Goal: Task Accomplishment & Management: Use online tool/utility

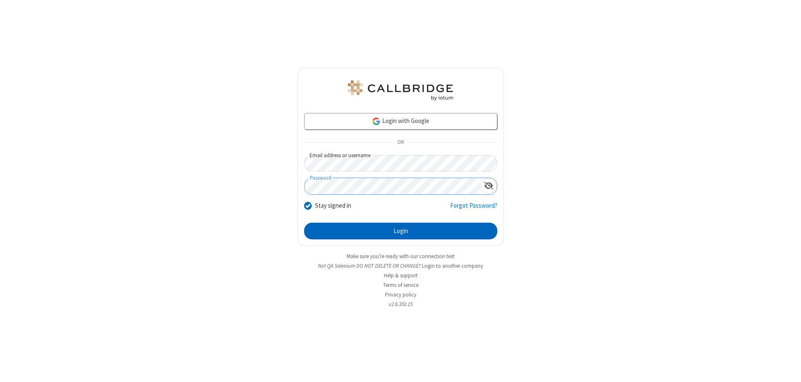
click at [400, 231] on button "Login" at bounding box center [400, 231] width 193 height 17
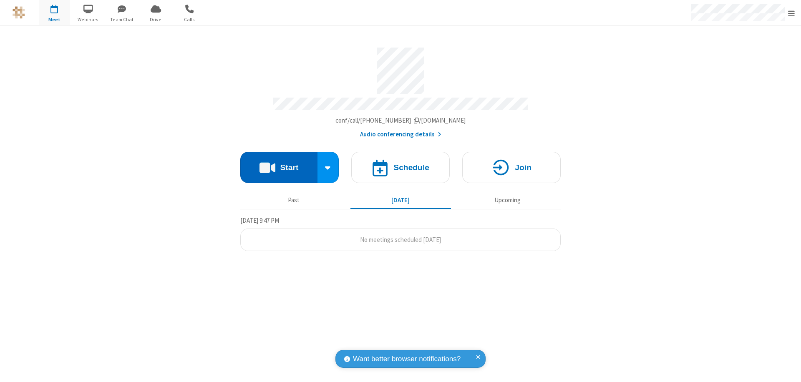
click at [279, 163] on button "Start" at bounding box center [278, 167] width 77 height 31
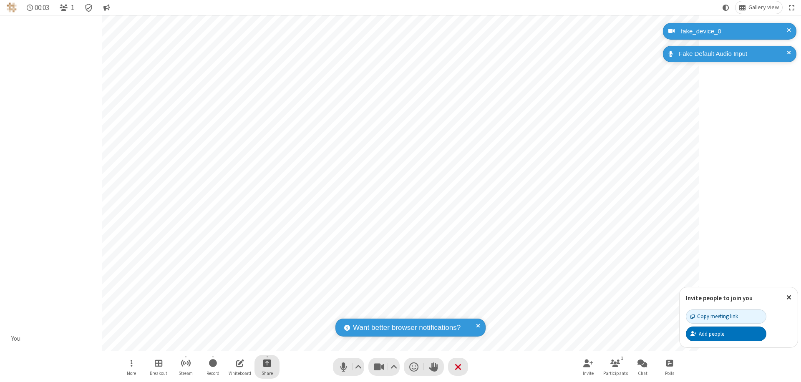
click at [267, 363] on span "Start sharing" at bounding box center [267, 363] width 8 height 10
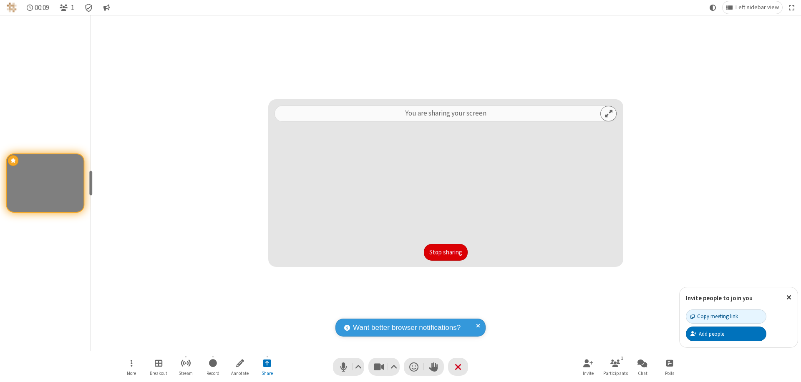
click at [445, 252] on button "Stop sharing" at bounding box center [446, 252] width 44 height 17
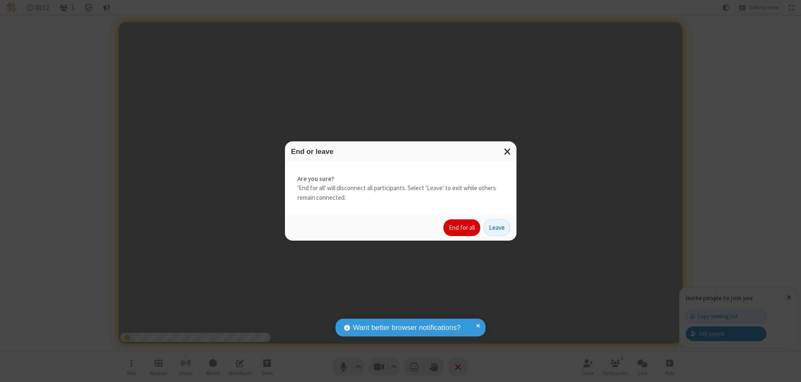
click at [462, 228] on button "End for all" at bounding box center [461, 227] width 37 height 17
